Goal: Transaction & Acquisition: Purchase product/service

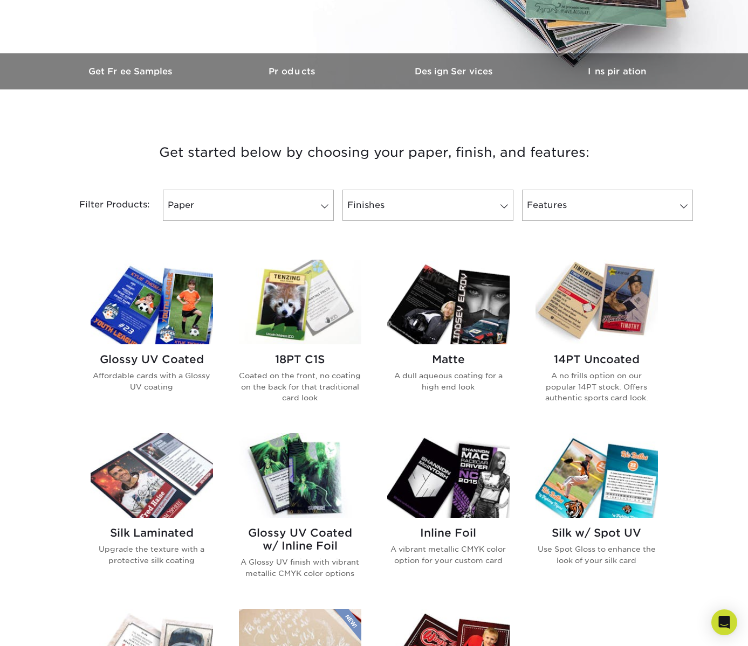
scroll to position [286, 0]
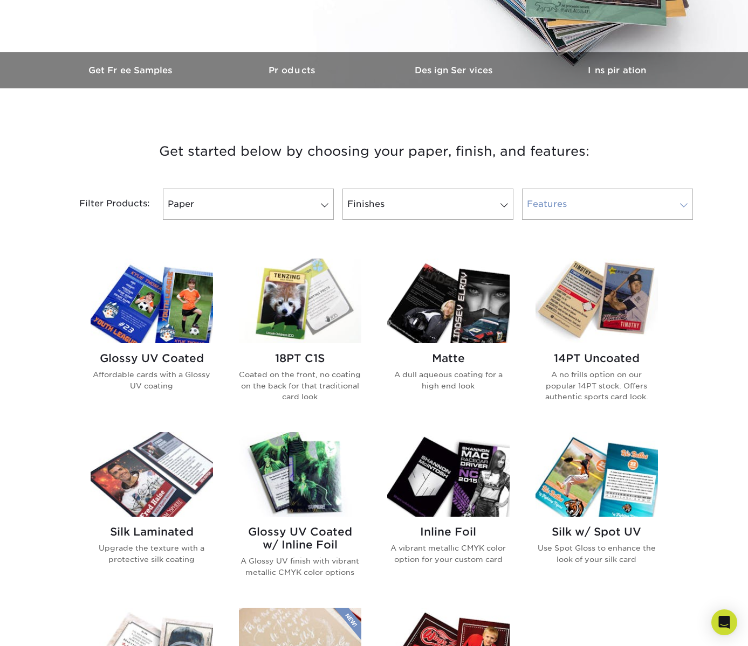
click at [687, 206] on span at bounding box center [683, 205] width 15 height 9
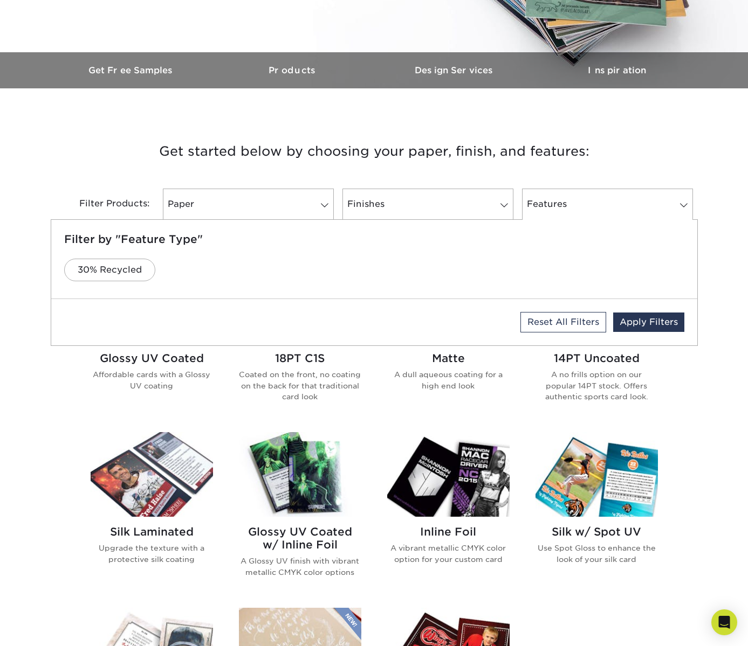
click at [707, 205] on div "Get started below by choosing your paper, finish, and features: Filtered Matche…" at bounding box center [374, 516] width 748 height 804
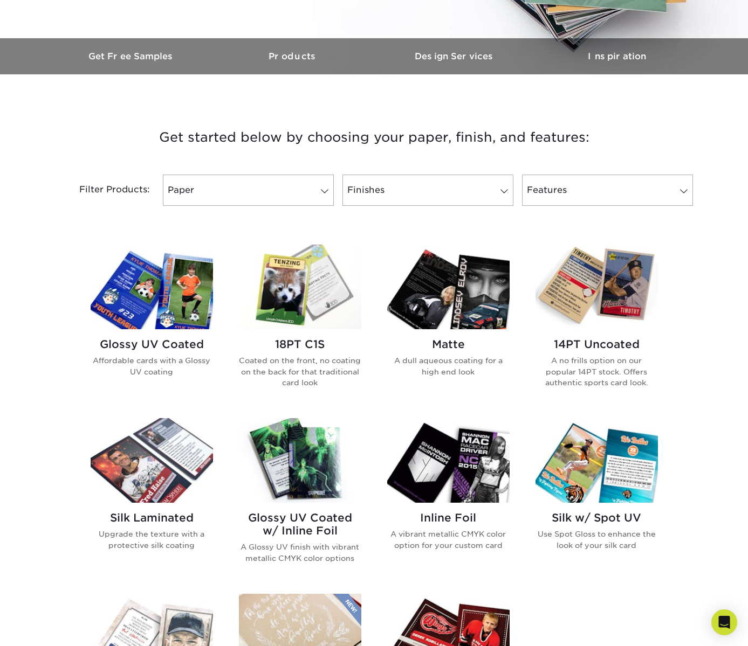
scroll to position [301, 0]
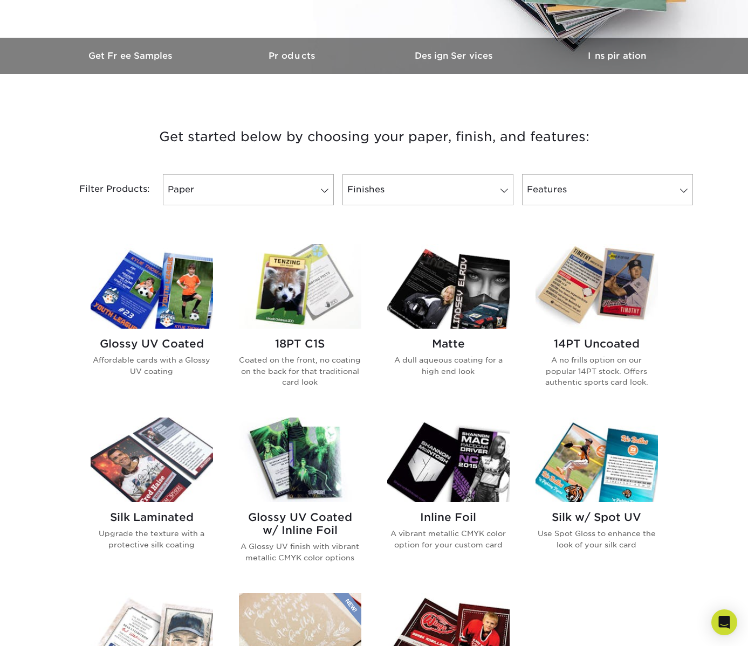
click at [165, 342] on h2 "Glossy UV Coated" at bounding box center [152, 343] width 122 height 13
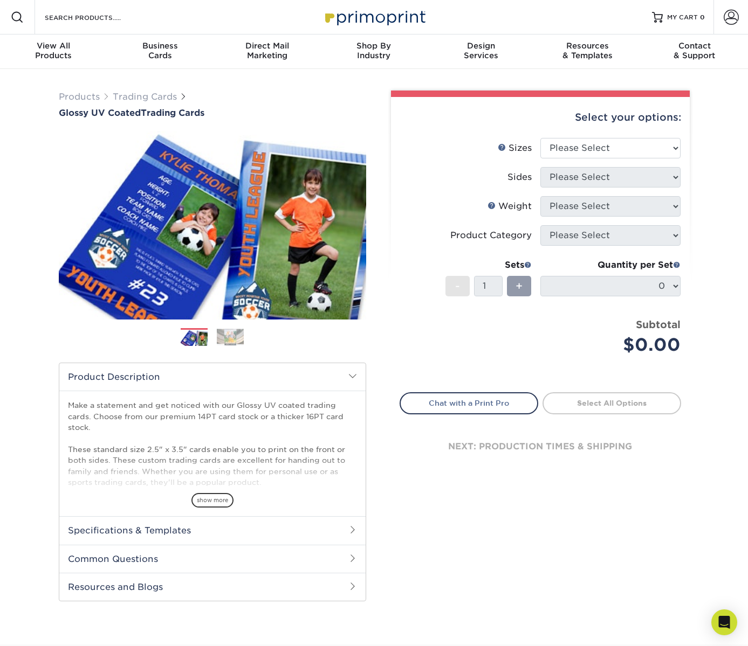
click at [352, 528] on span at bounding box center [352, 530] width 9 height 9
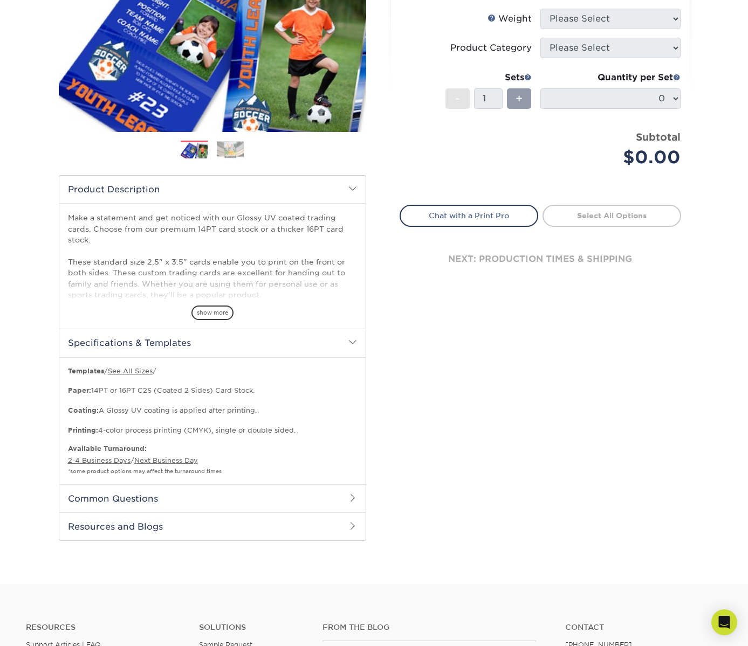
scroll to position [189, 0]
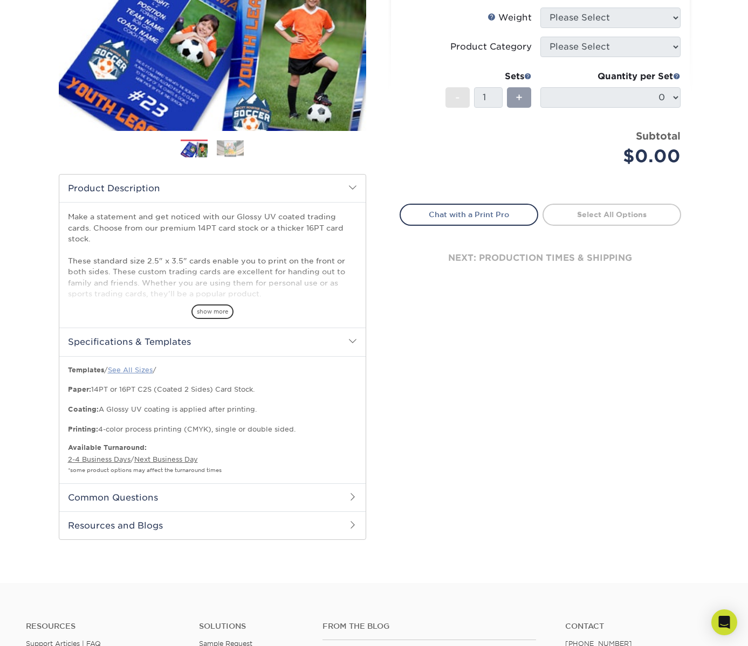
click at [138, 370] on link "See All Sizes" at bounding box center [130, 370] width 45 height 8
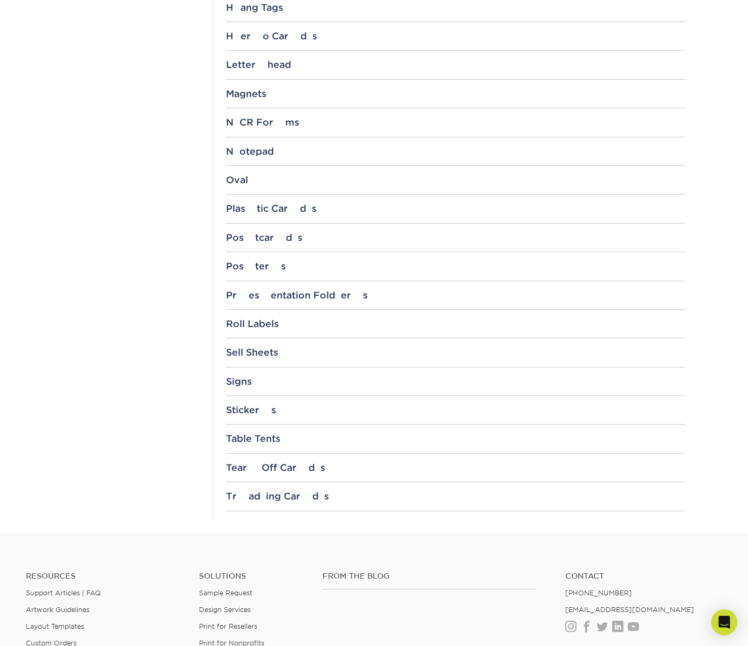
scroll to position [955, 0]
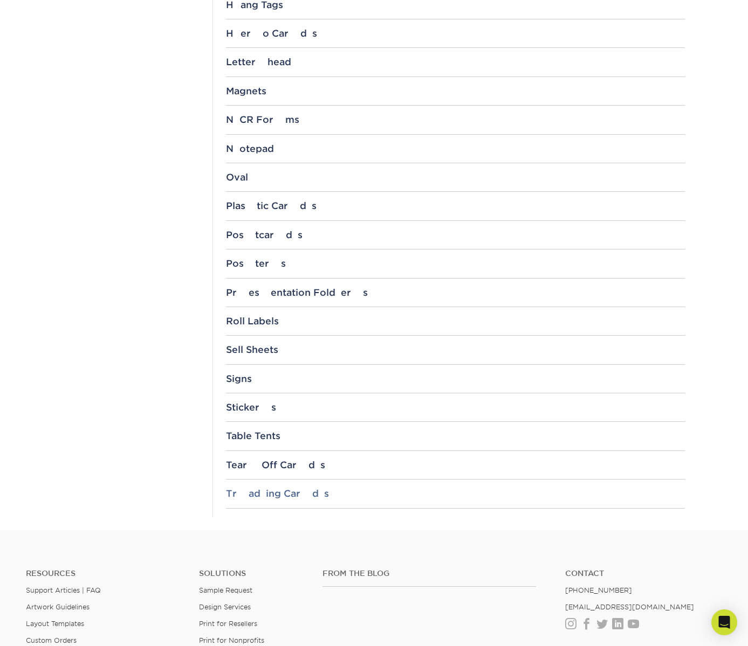
click at [271, 495] on div "Trading Cards" at bounding box center [455, 493] width 459 height 11
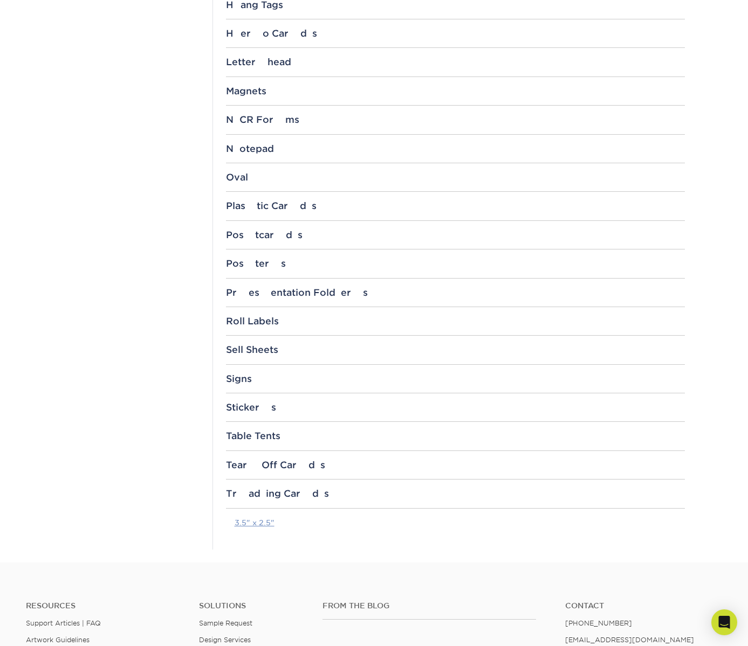
click at [255, 523] on link "3.5" x 2.5"" at bounding box center [254, 522] width 40 height 9
